Goal: Task Accomplishment & Management: Complete application form

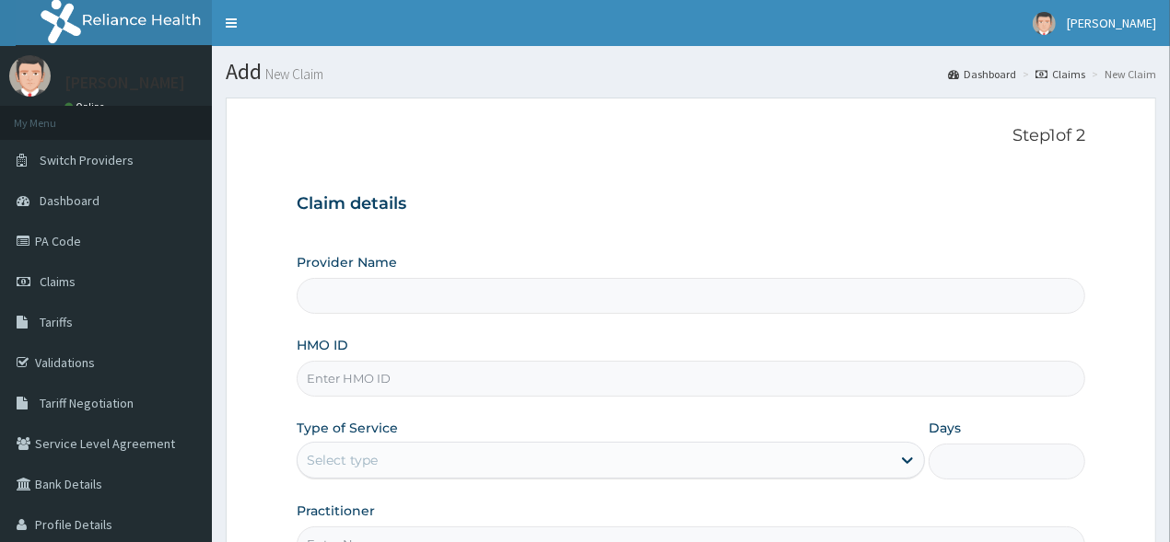
type input "[GEOGRAPHIC_DATA]"
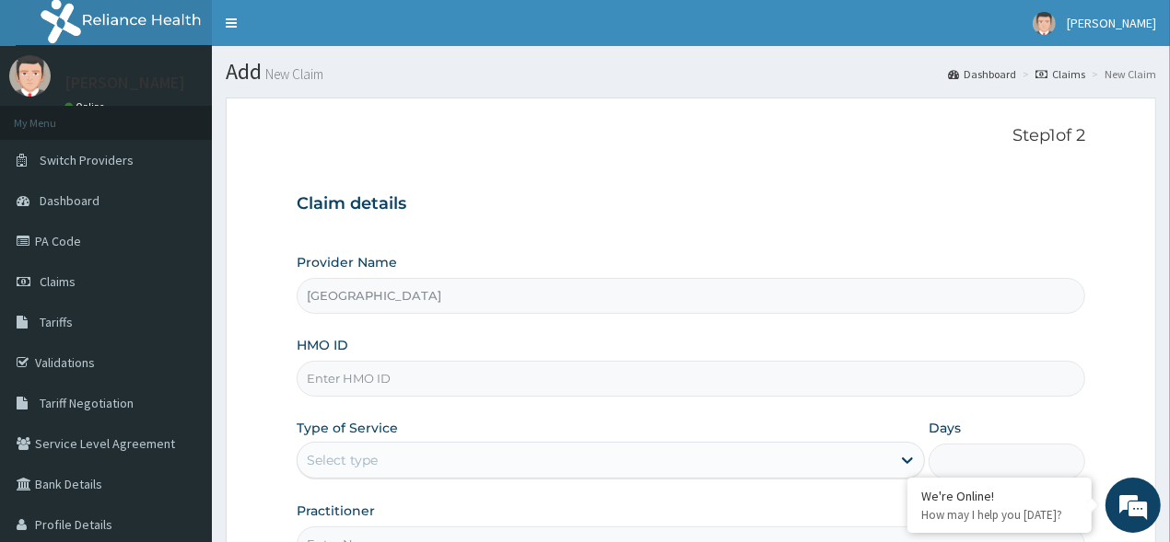
click at [416, 384] on input "HMO ID" at bounding box center [691, 379] width 789 height 36
type input "a"
type input "AVN/10004/A"
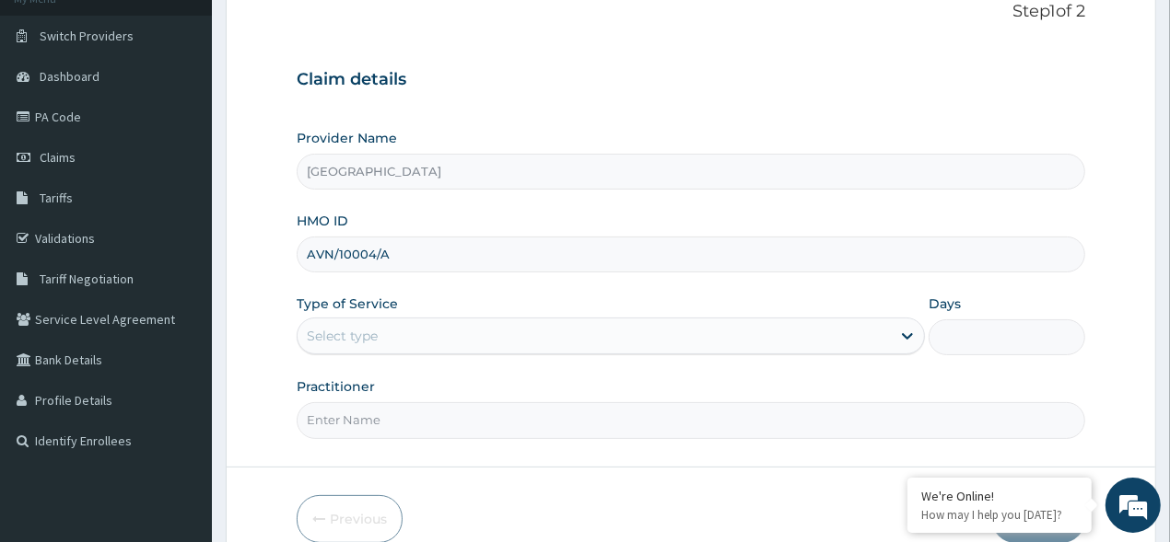
scroll to position [134, 0]
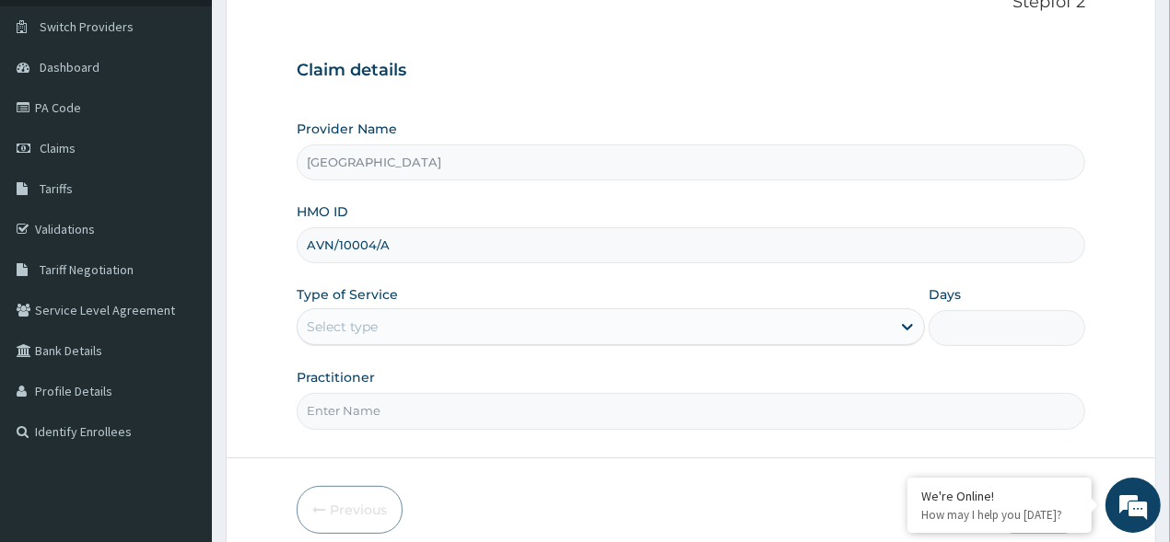
click at [549, 314] on div "Select type" at bounding box center [593, 326] width 593 height 29
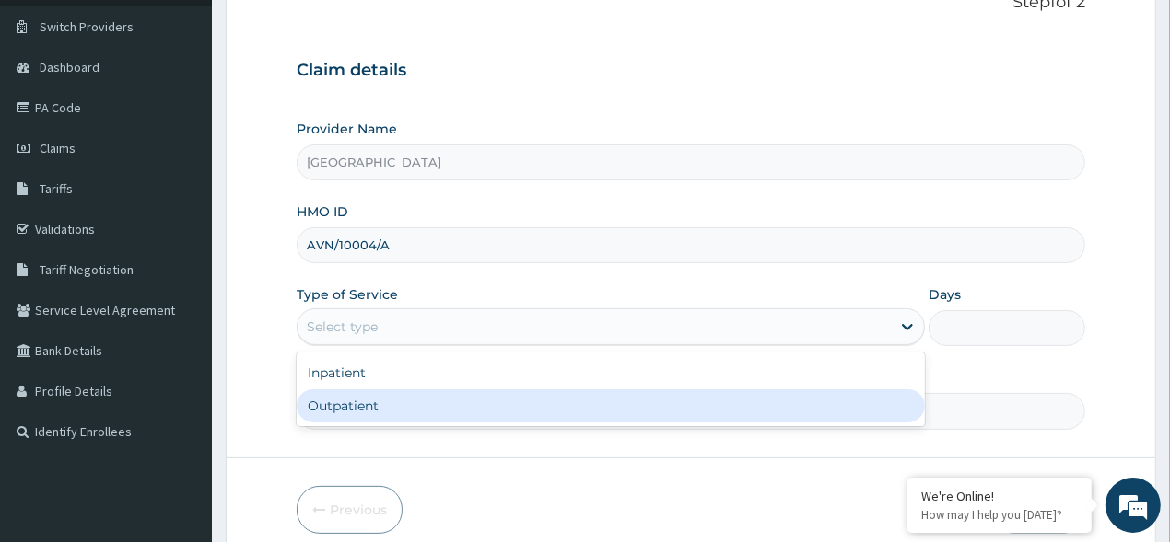
click at [454, 407] on div "Outpatient" at bounding box center [611, 406] width 628 height 33
type input "1"
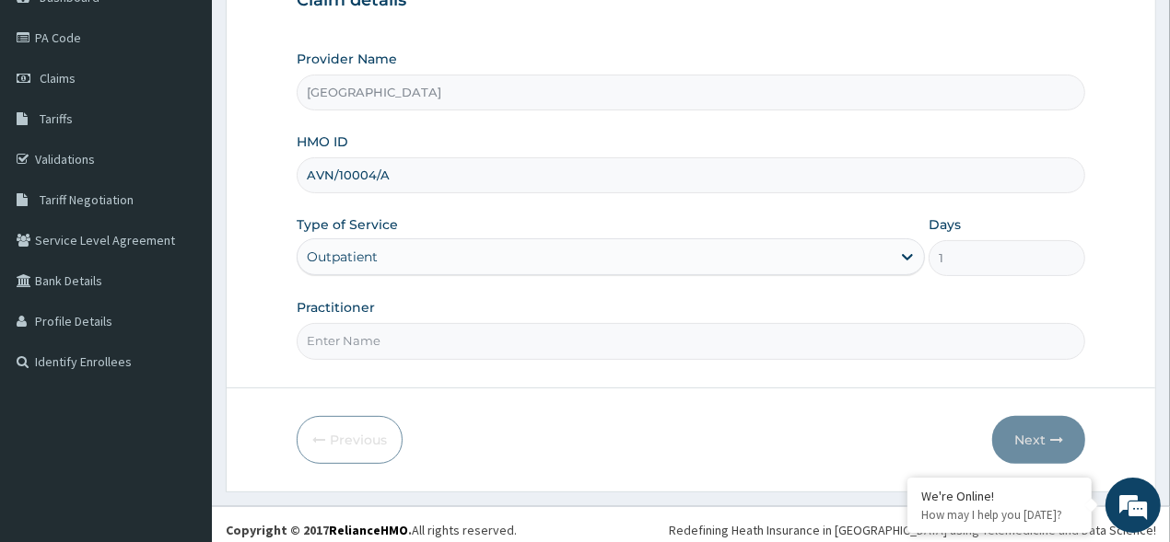
scroll to position [213, 0]
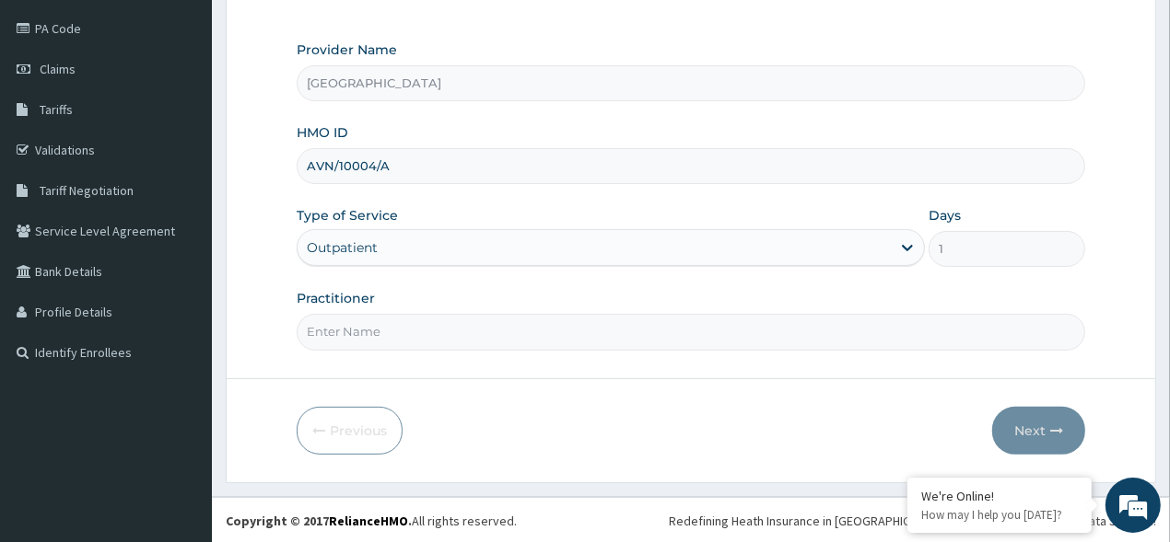
click at [503, 333] on input "Practitioner" at bounding box center [691, 332] width 789 height 36
type input "DR BRIGHT"
click at [1031, 428] on button "Next" at bounding box center [1038, 431] width 93 height 48
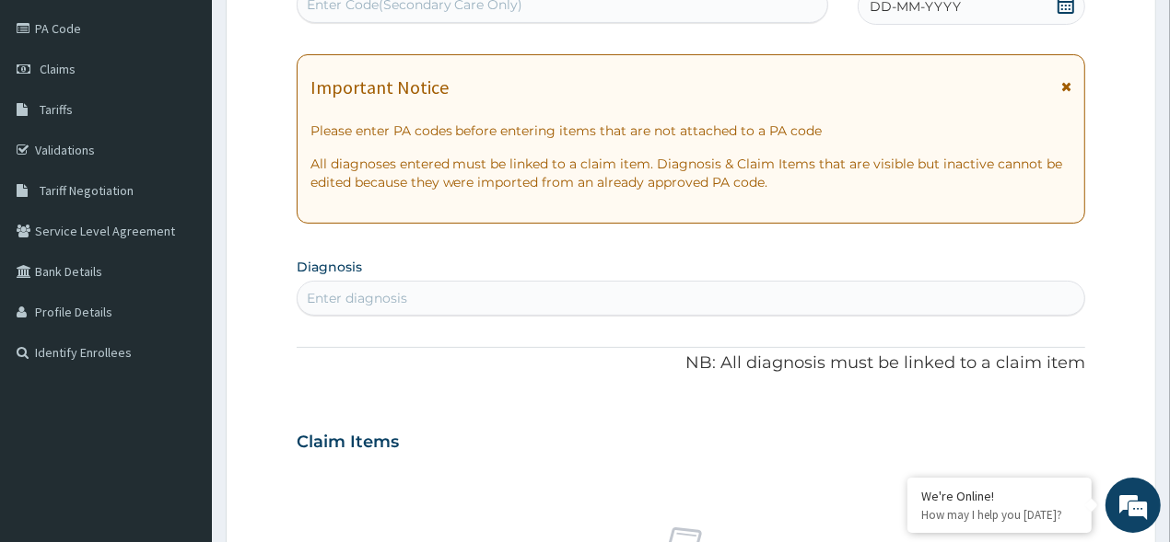
click at [1065, 83] on icon at bounding box center [1066, 86] width 10 height 13
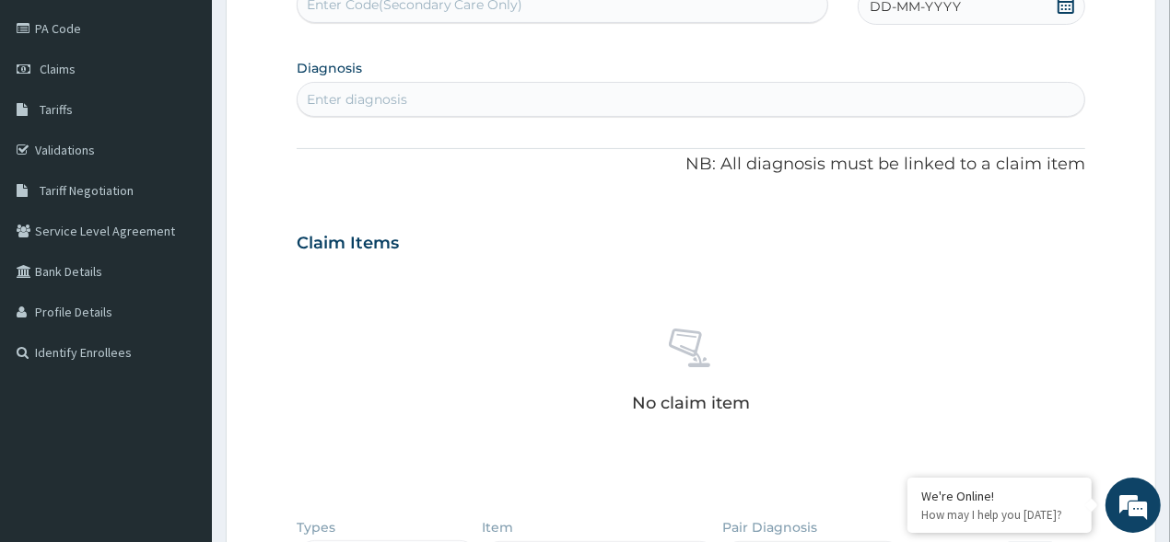
click at [1060, 11] on icon at bounding box center [1065, 4] width 17 height 18
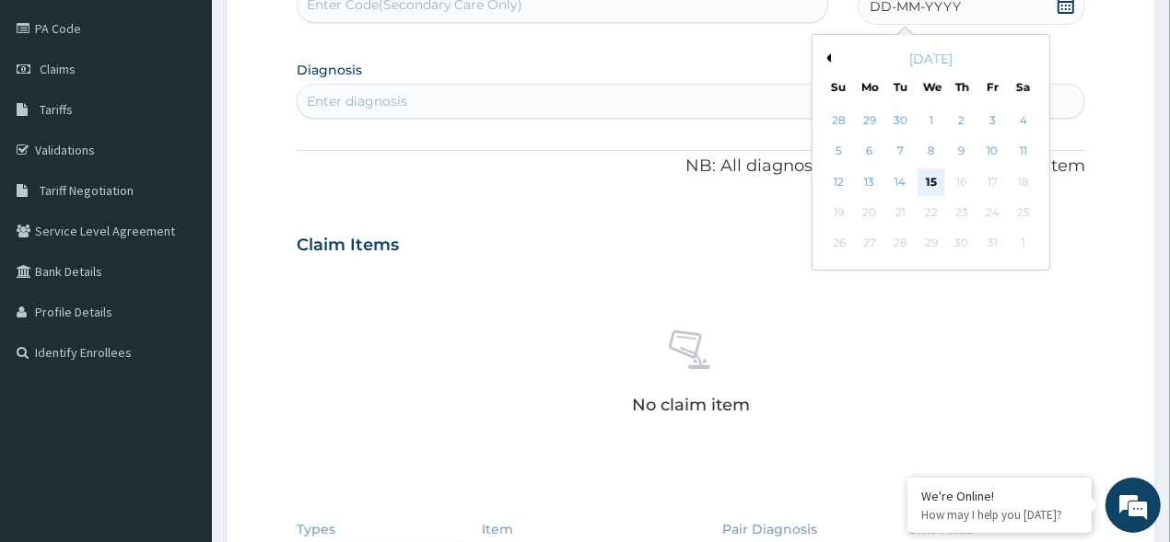
click at [922, 182] on div "15" at bounding box center [931, 183] width 28 height 28
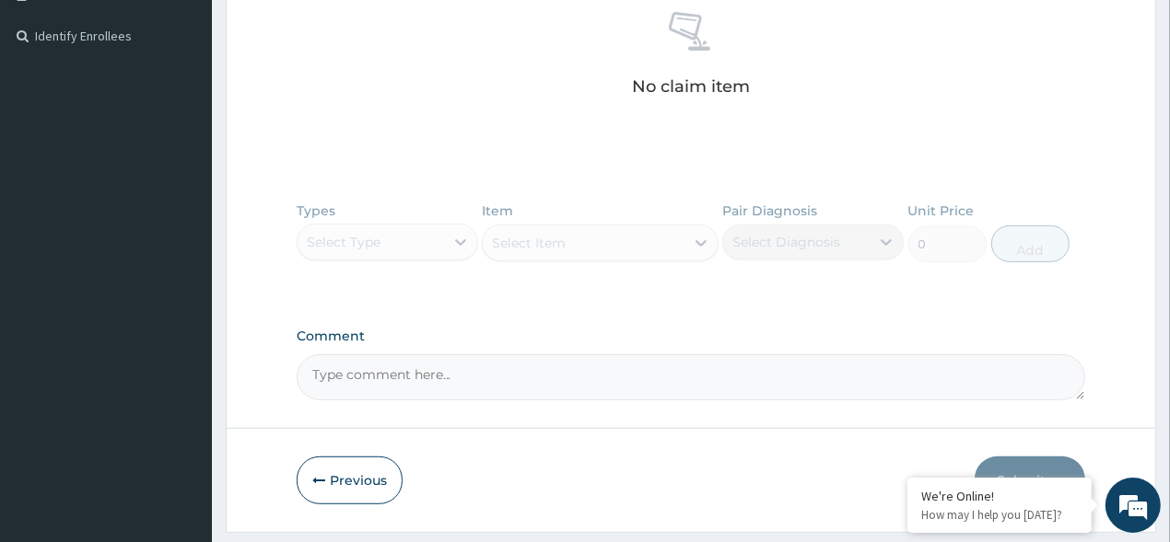
scroll to position [579, 0]
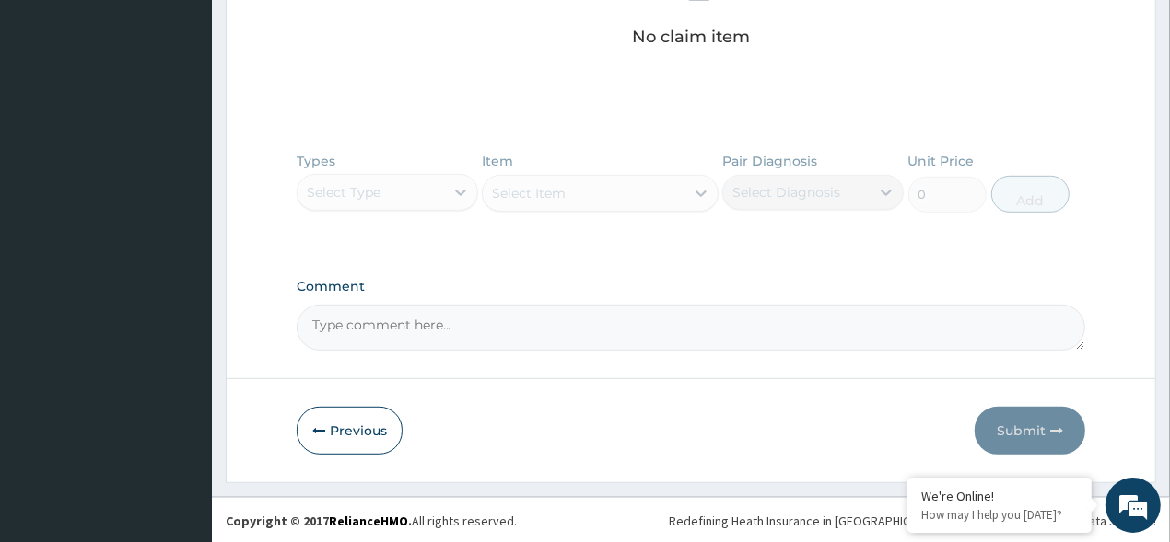
click at [388, 194] on div "Types Select Type Item Select Item Pair Diagnosis Select Diagnosis Unit Price 0…" at bounding box center [691, 196] width 789 height 107
click at [445, 200] on div "Types Select Type Item Select Item Pair Diagnosis Select Diagnosis Unit Price 0…" at bounding box center [691, 196] width 789 height 107
click at [407, 188] on div "Types Select Type Item Select Item Pair Diagnosis Select Diagnosis Unit Price 0…" at bounding box center [691, 196] width 789 height 107
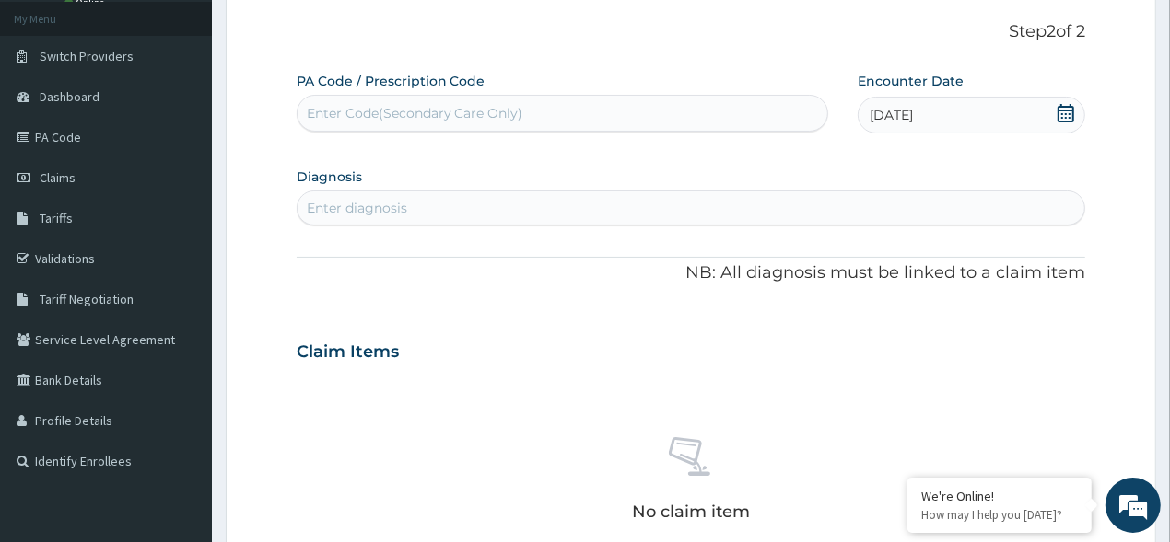
click at [787, 390] on div "No claim item" at bounding box center [691, 483] width 789 height 212
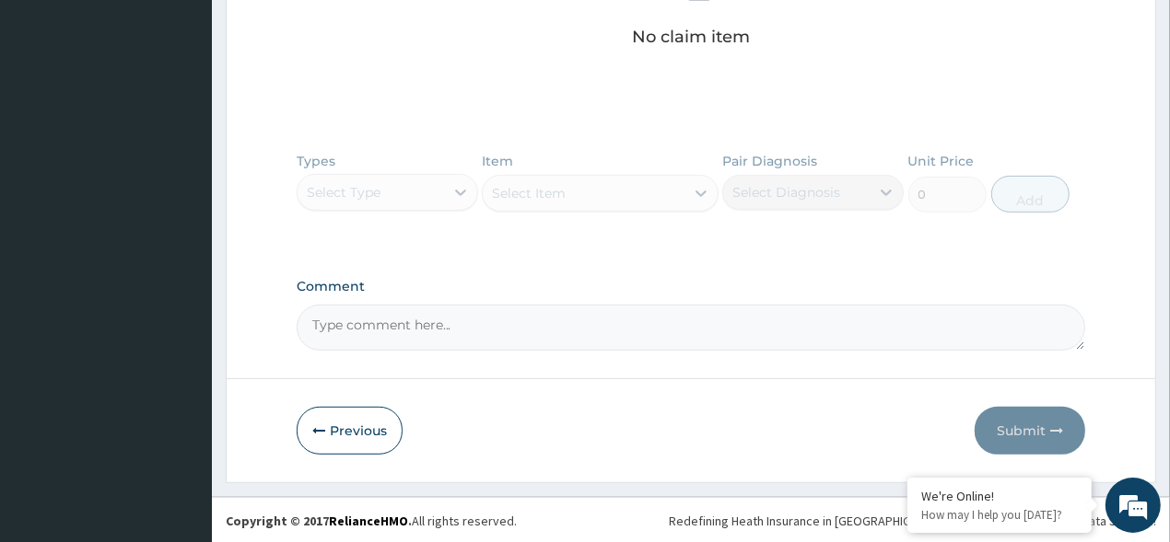
click at [414, 202] on div "Types Select Type Item Select Item Pair Diagnosis Select Diagnosis Unit Price 0…" at bounding box center [691, 196] width 789 height 107
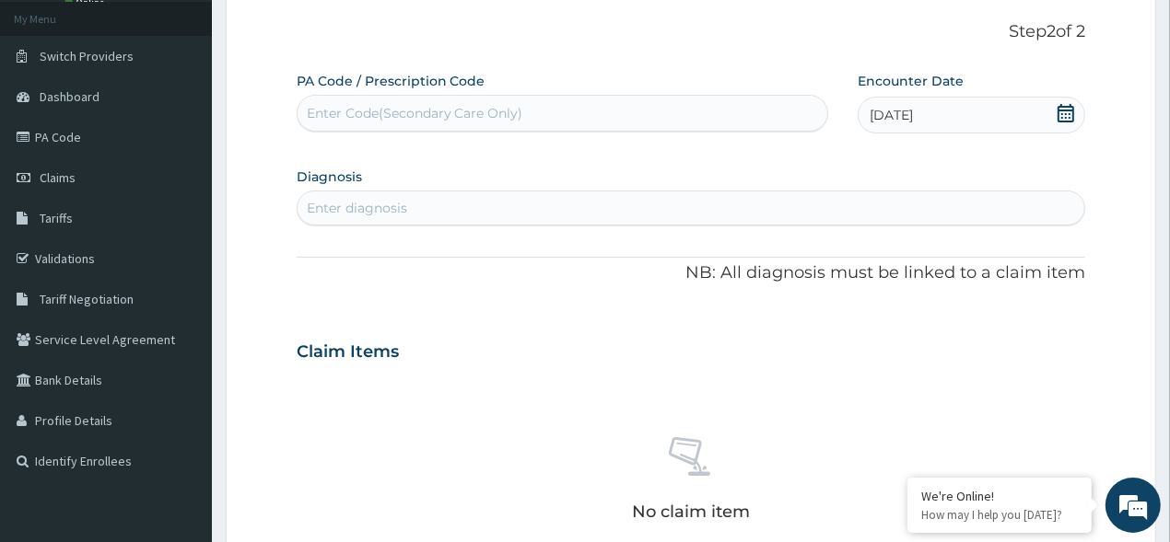
click at [528, 209] on div "Enter diagnosis" at bounding box center [690, 207] width 787 height 29
type input "MALARIA"
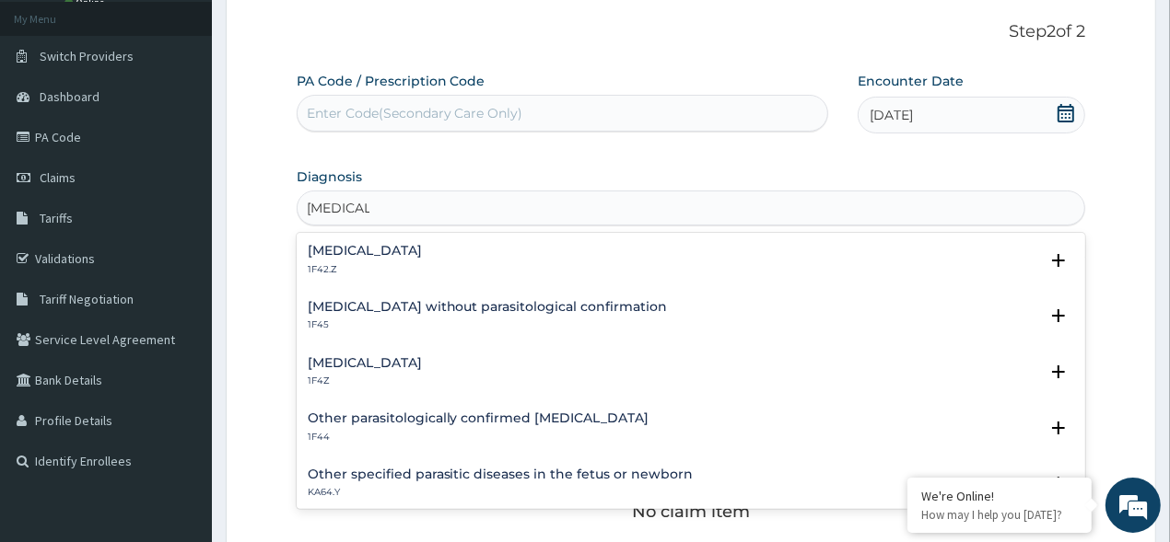
click at [469, 357] on div "Malaria, unspecified 1F4Z" at bounding box center [691, 372] width 767 height 32
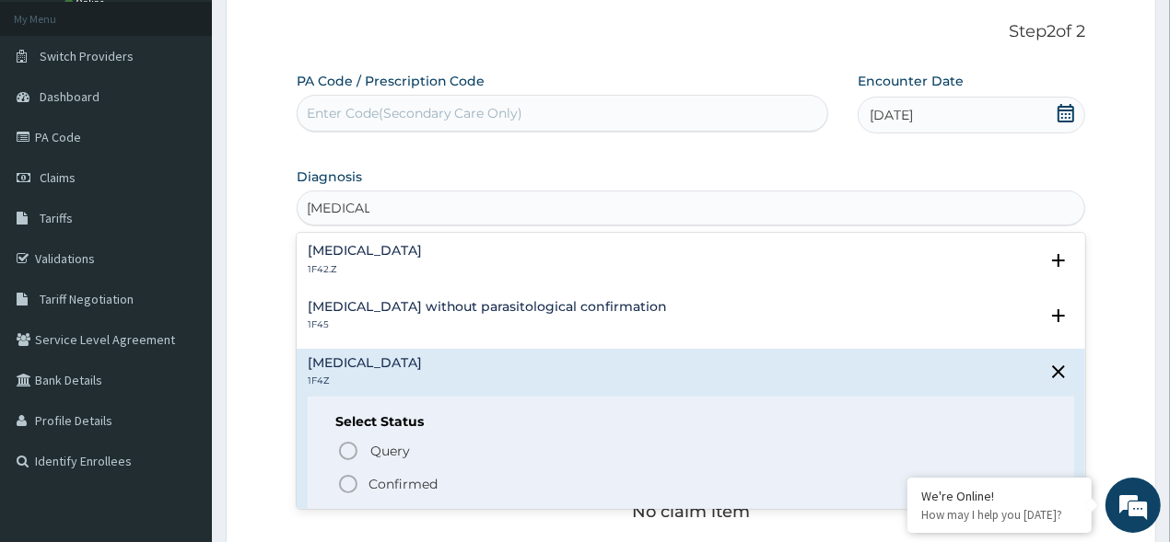
click at [372, 480] on p "Confirmed" at bounding box center [402, 484] width 69 height 18
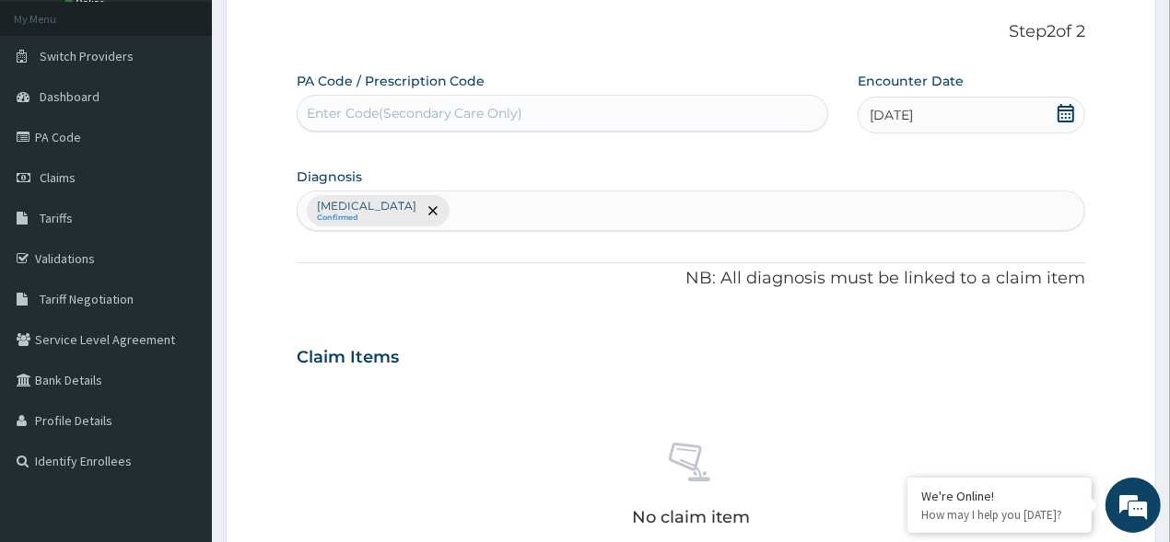
scroll to position [579, 0]
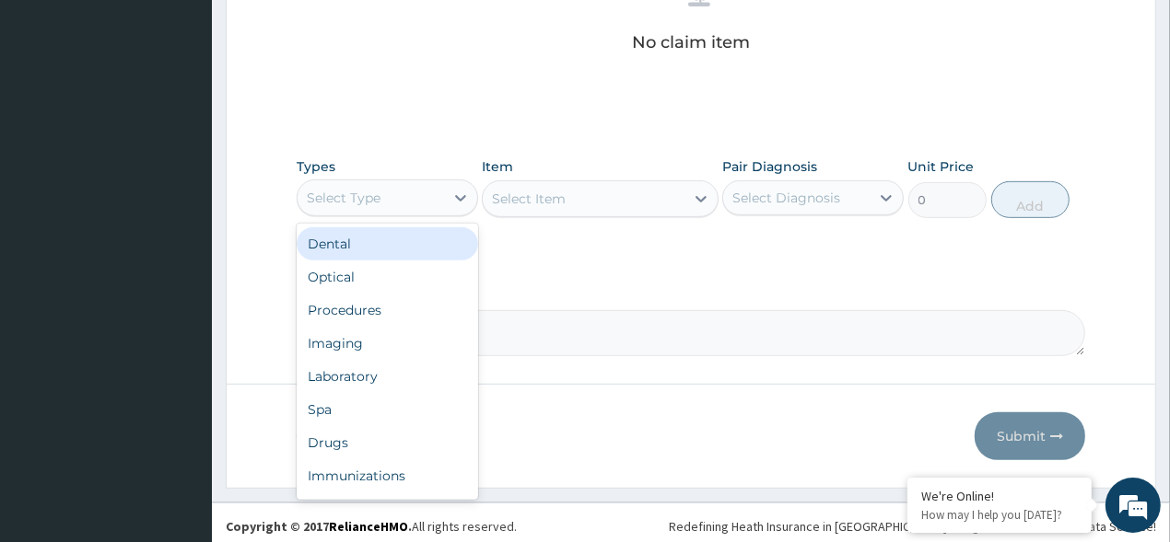
click at [407, 213] on div "Select Type" at bounding box center [387, 198] width 181 height 37
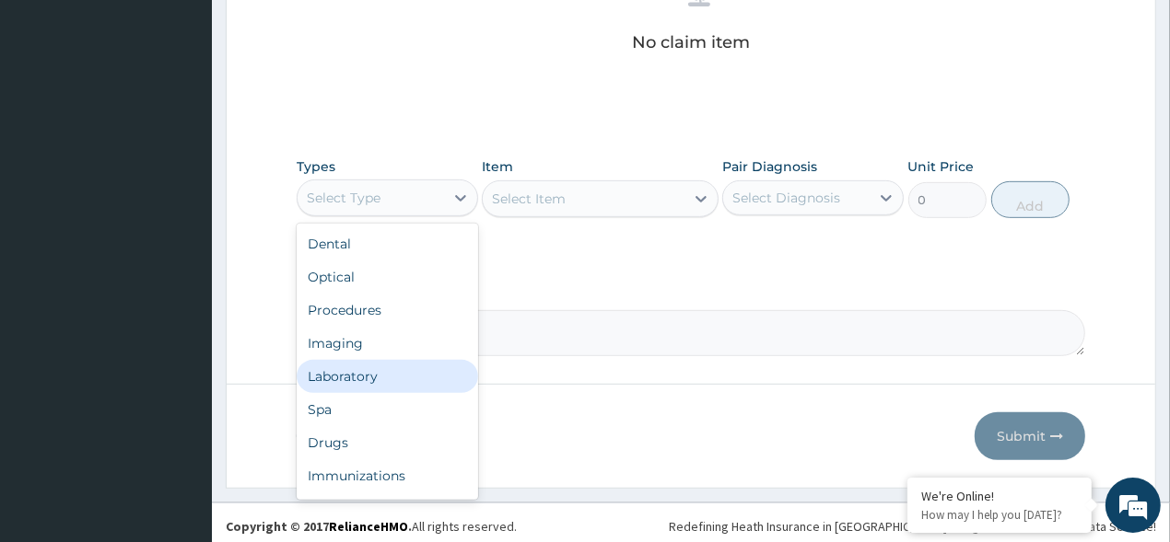
click at [378, 384] on div "Laboratory" at bounding box center [387, 376] width 181 height 33
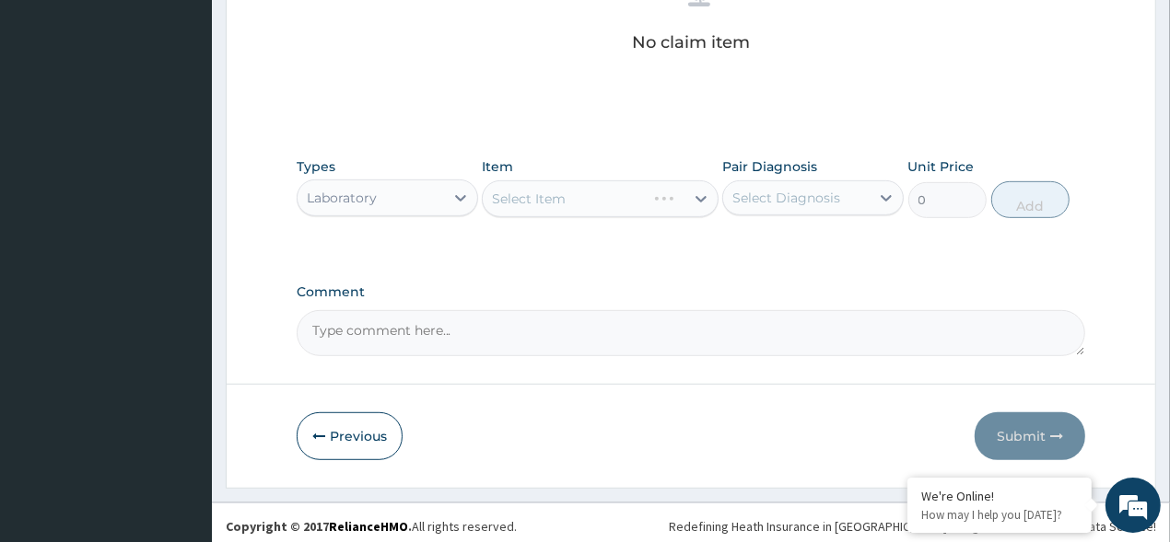
click at [686, 214] on div at bounding box center [700, 198] width 33 height 33
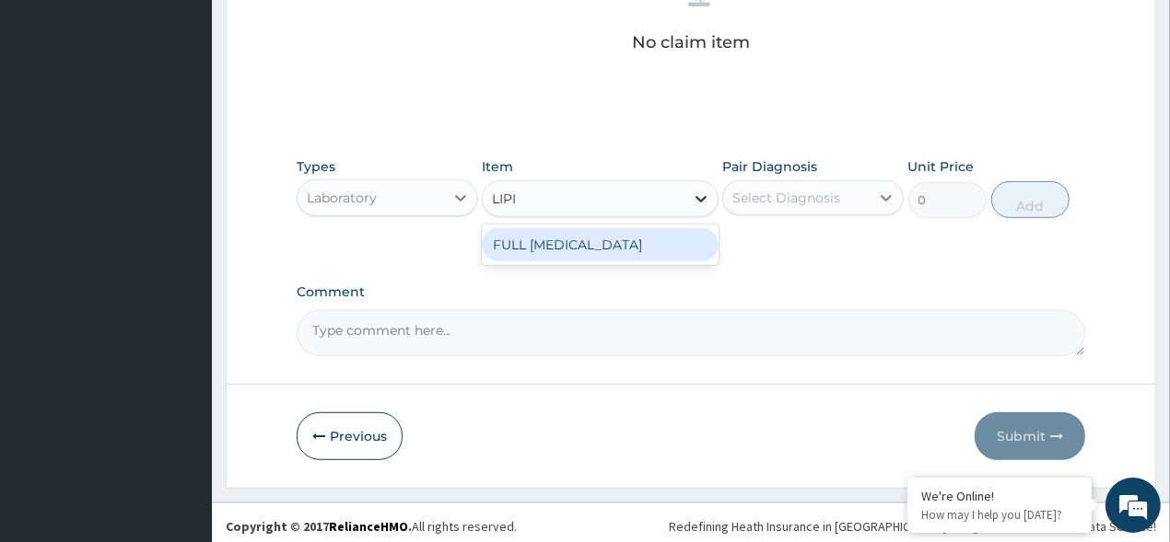
type input "LIPID"
click at [619, 250] on div "FULL LIPID PROFILE" at bounding box center [600, 244] width 237 height 33
type input "5600"
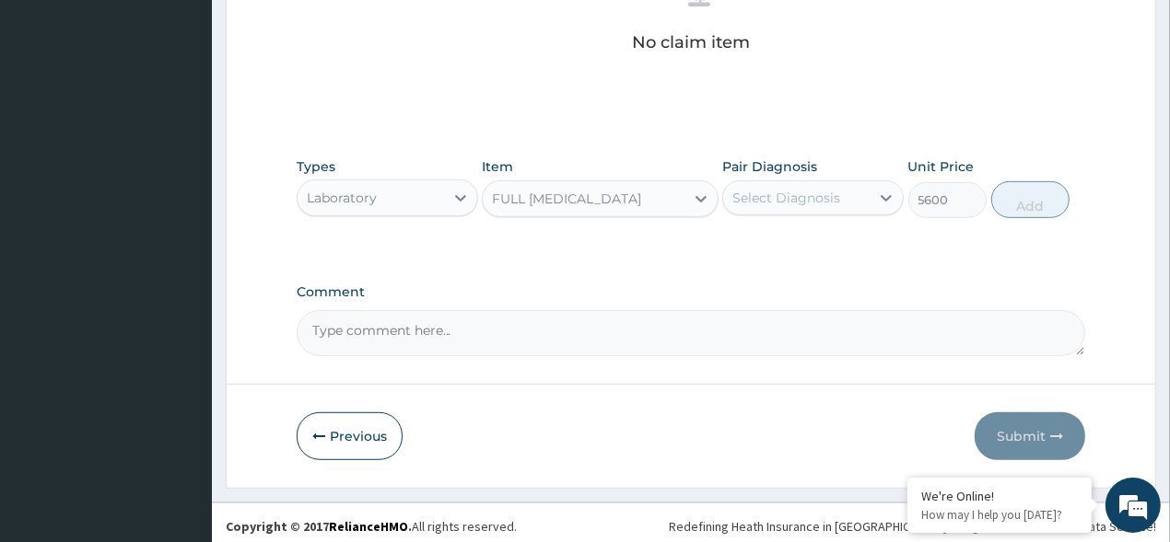
click at [626, 193] on div "FULL LIPID PROFILE" at bounding box center [584, 198] width 202 height 29
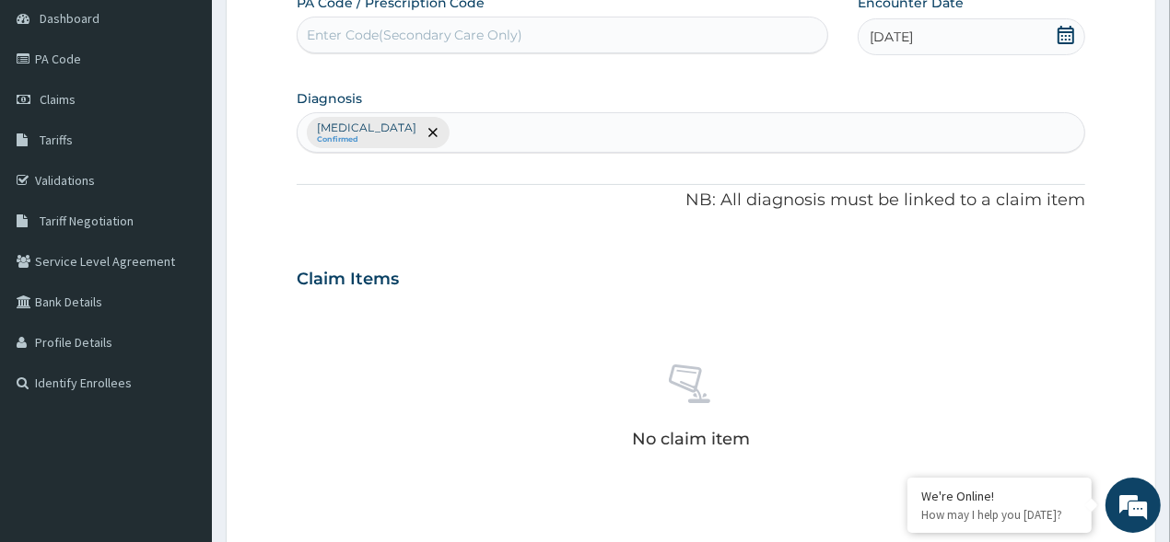
scroll to position [167, 0]
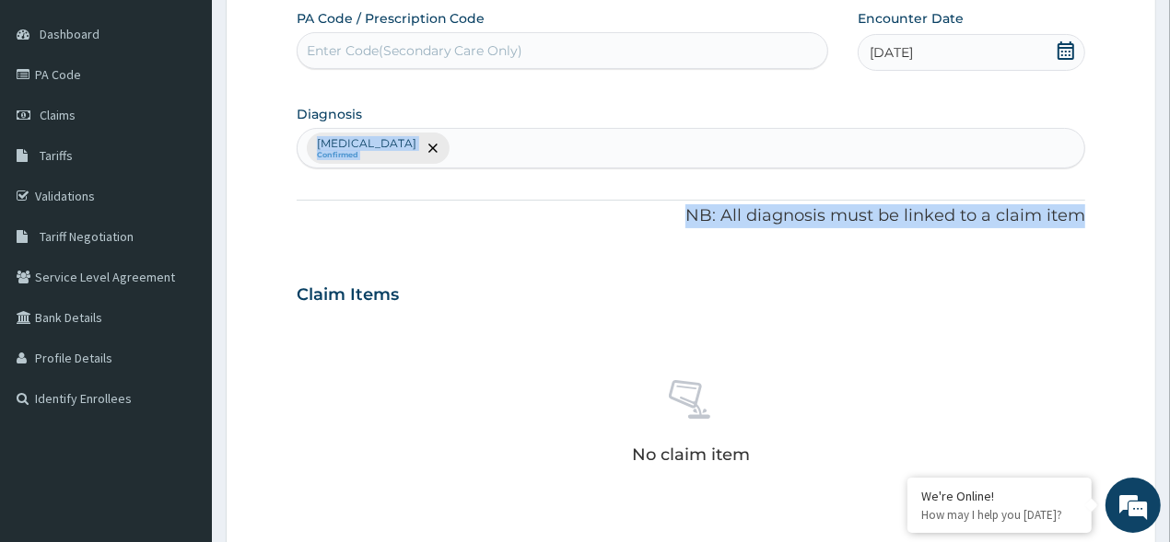
drag, startPoint x: 1161, startPoint y: 210, endPoint x: 1184, endPoint y: 97, distance: 115.6
click at [1169, 97] on html "R EL Toggle navigation Beatrice Omonuku Beatrice Omonuku - dakomedicalcentre@ya…" at bounding box center [585, 397] width 1170 height 1129
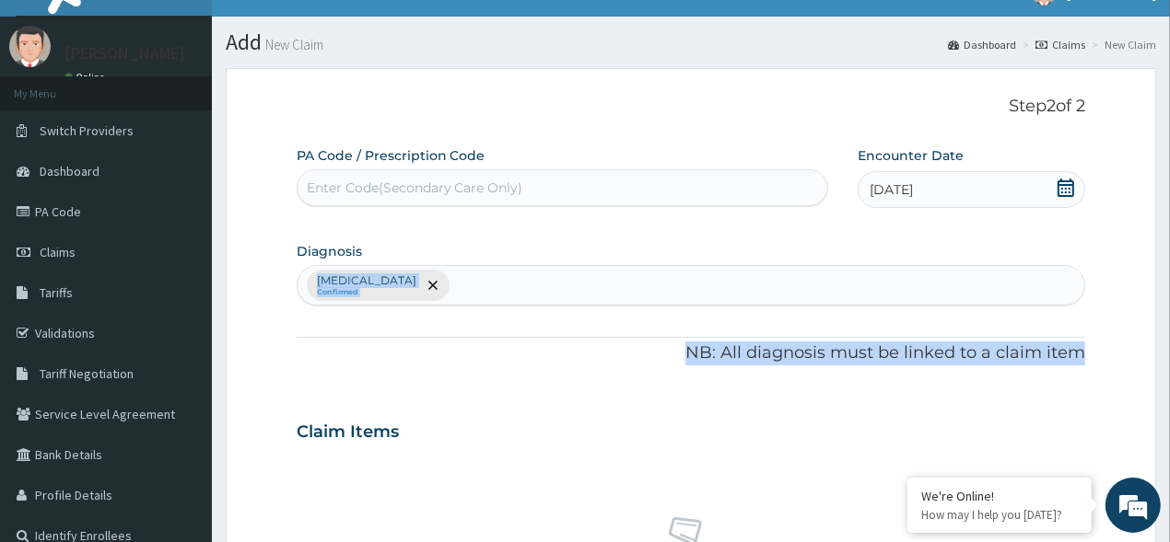
scroll to position [0, 0]
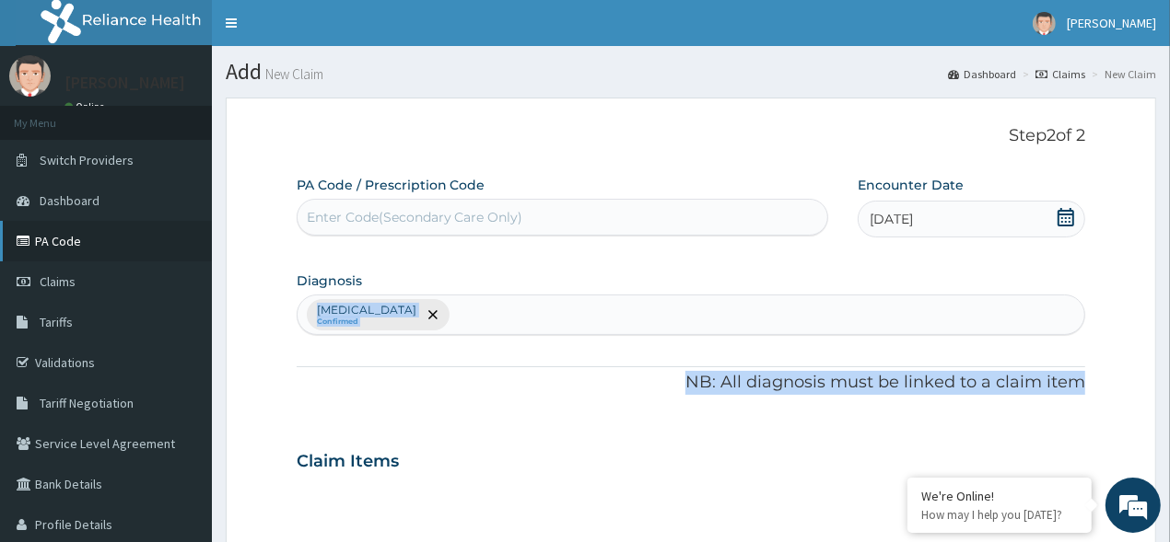
click at [95, 235] on link "PA Code" at bounding box center [106, 241] width 212 height 41
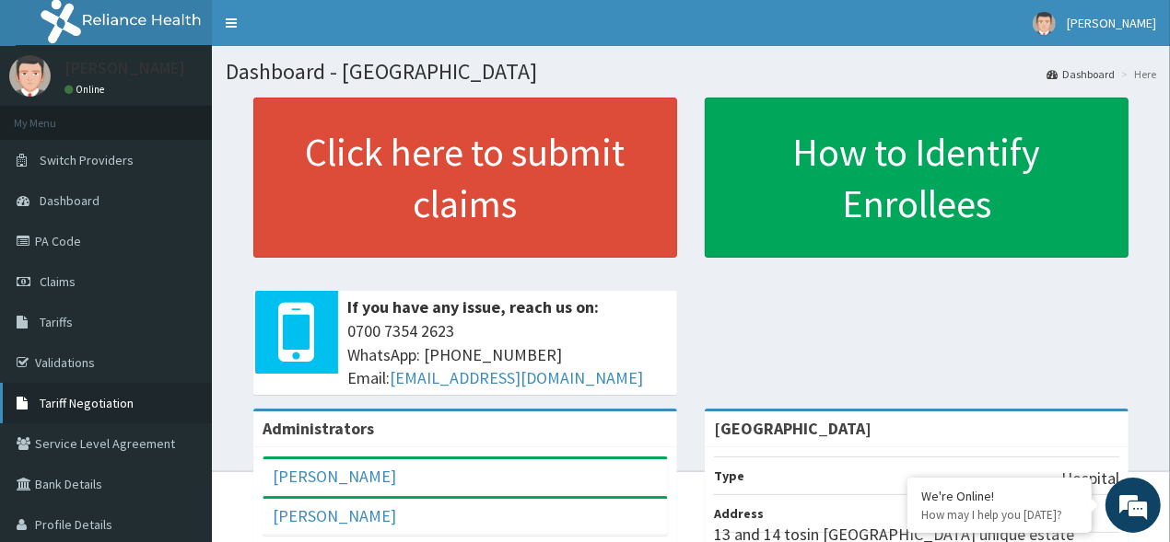
click at [103, 407] on span "Tariff Negotiation" at bounding box center [87, 403] width 94 height 17
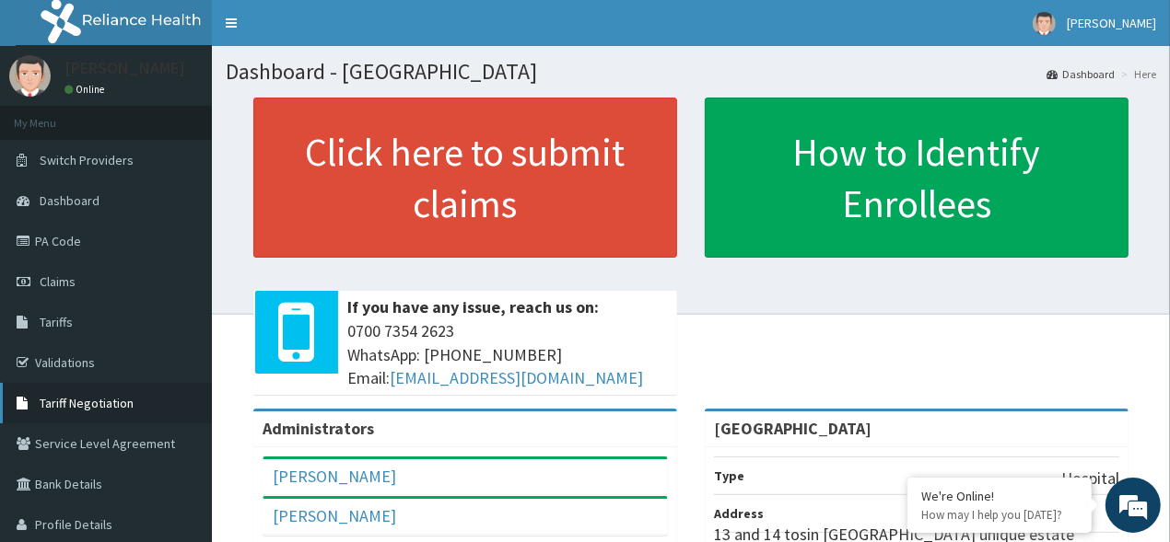
click at [96, 399] on span "Tariff Negotiation" at bounding box center [87, 403] width 94 height 17
